Goal: Information Seeking & Learning: Learn about a topic

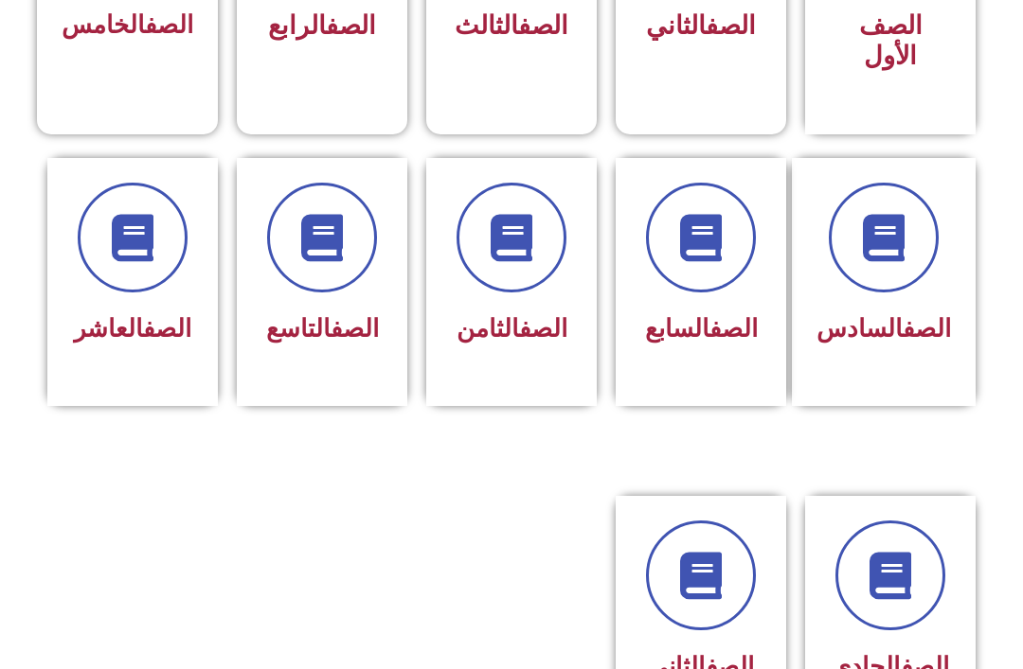
scroll to position [677, 0]
click at [519, 337] on link "الصف" at bounding box center [543, 328] width 48 height 28
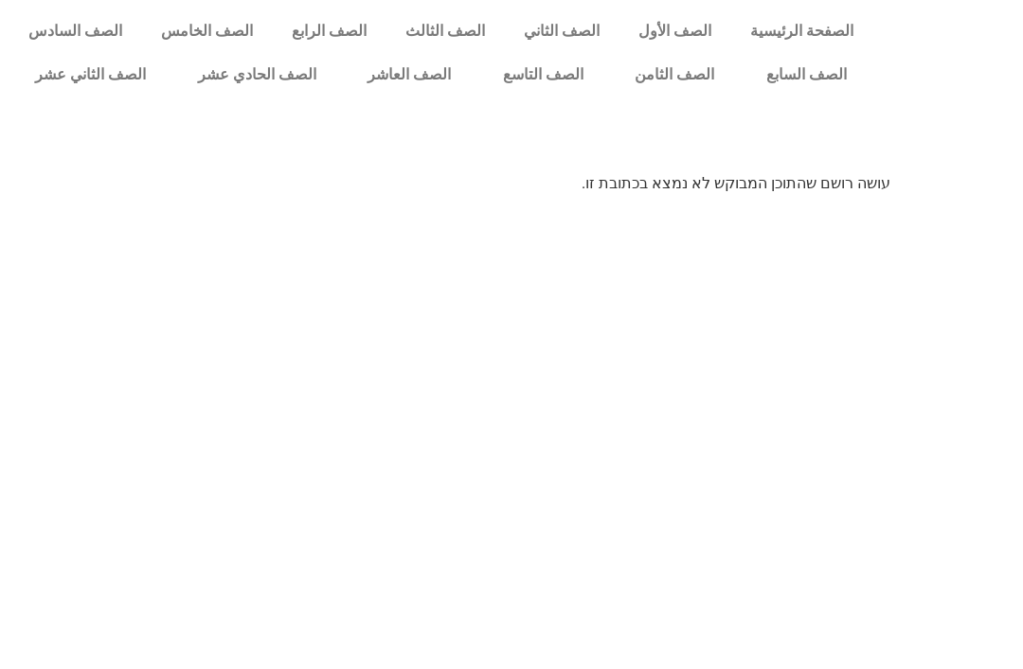
click at [695, 89] on link "الصف الثامن" at bounding box center [675, 75] width 132 height 44
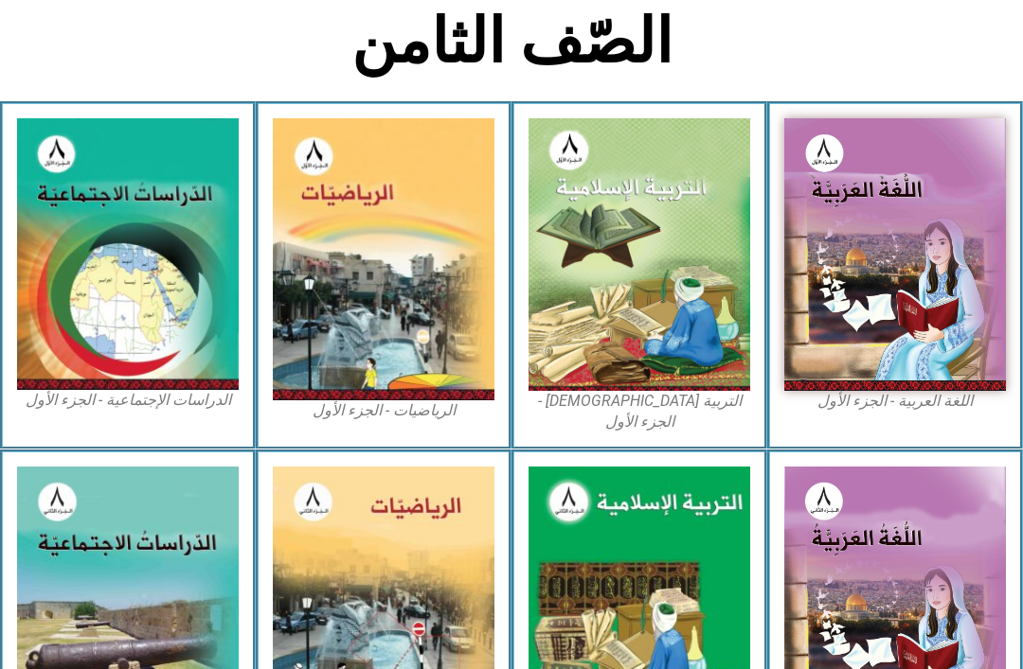
scroll to position [436, 0]
click at [618, 287] on img at bounding box center [639, 254] width 222 height 273
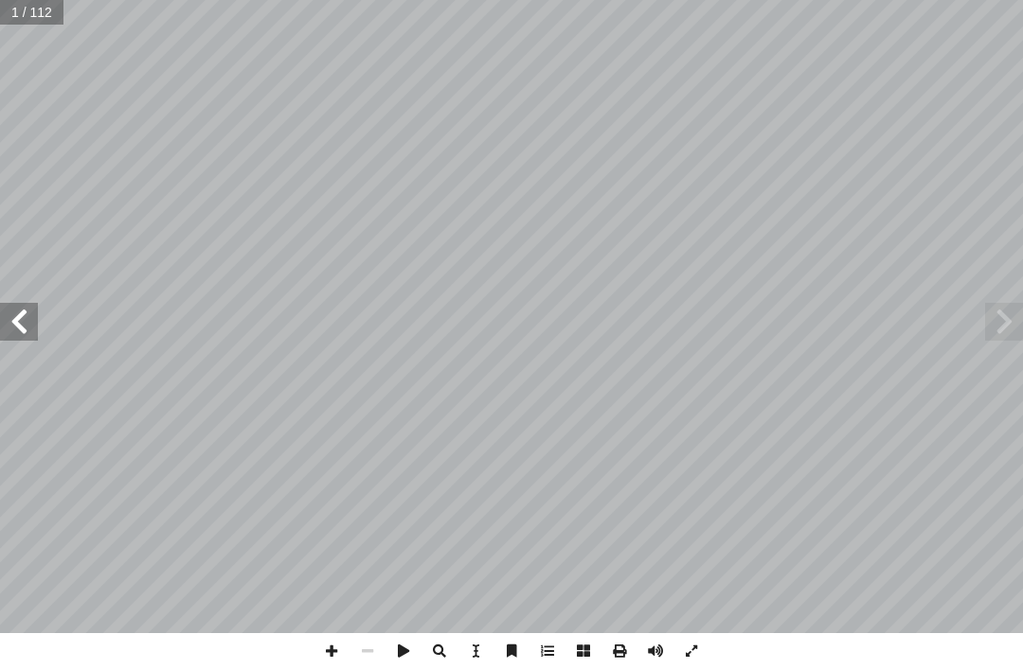
click at [1010, 335] on span at bounding box center [1004, 322] width 38 height 38
click at [1009, 318] on span at bounding box center [1004, 322] width 38 height 38
click at [1013, 331] on span at bounding box center [1004, 322] width 38 height 38
click at [1009, 326] on span at bounding box center [1004, 322] width 38 height 38
click at [1020, 308] on span at bounding box center [1004, 322] width 38 height 38
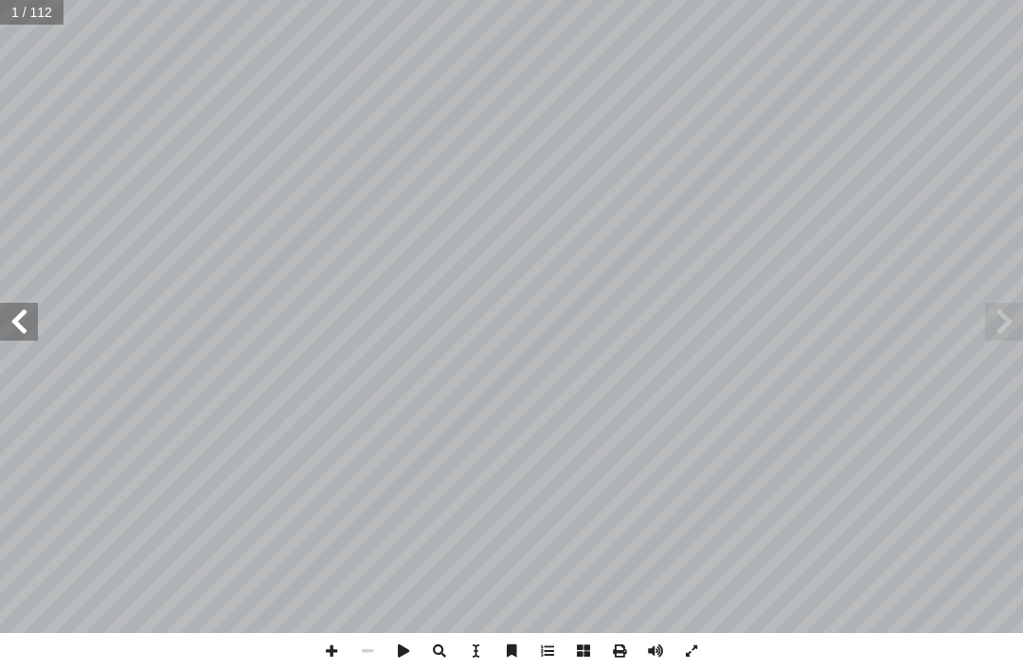
click at [1011, 317] on span at bounding box center [1004, 322] width 38 height 38
click at [1020, 315] on span at bounding box center [1004, 322] width 38 height 38
click at [1021, 330] on span at bounding box center [1004, 322] width 38 height 38
click at [1000, 311] on span at bounding box center [1004, 322] width 38 height 38
